Goal: Find specific page/section: Find specific page/section

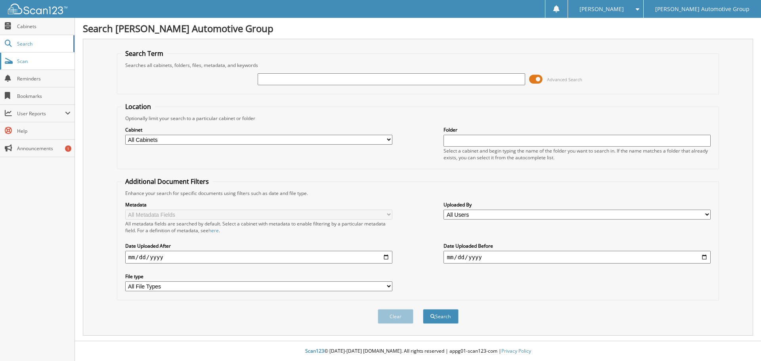
click at [38, 61] on span "Scan" at bounding box center [43, 61] width 53 height 7
click at [27, 65] on link "Scan" at bounding box center [37, 61] width 74 height 17
click at [36, 63] on span "Scan" at bounding box center [43, 61] width 53 height 7
click at [44, 60] on span "Scan" at bounding box center [43, 61] width 53 height 7
